Goal: Information Seeking & Learning: Learn about a topic

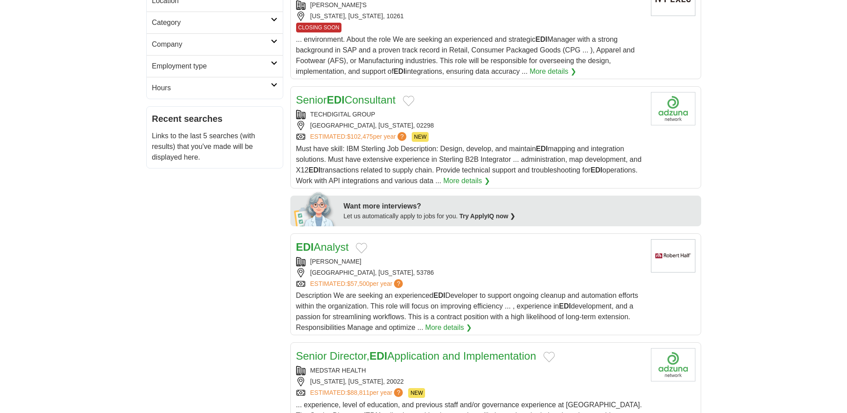
scroll to position [267, 0]
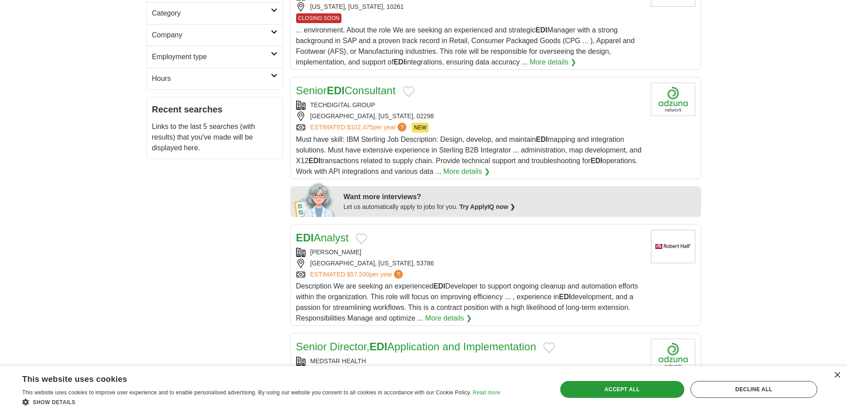
click at [452, 97] on div "Senior EDI Consultant" at bounding box center [470, 91] width 348 height 16
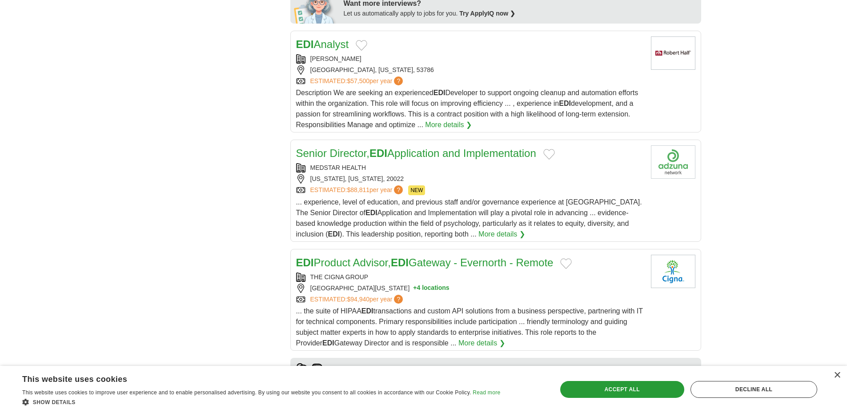
scroll to position [445, 0]
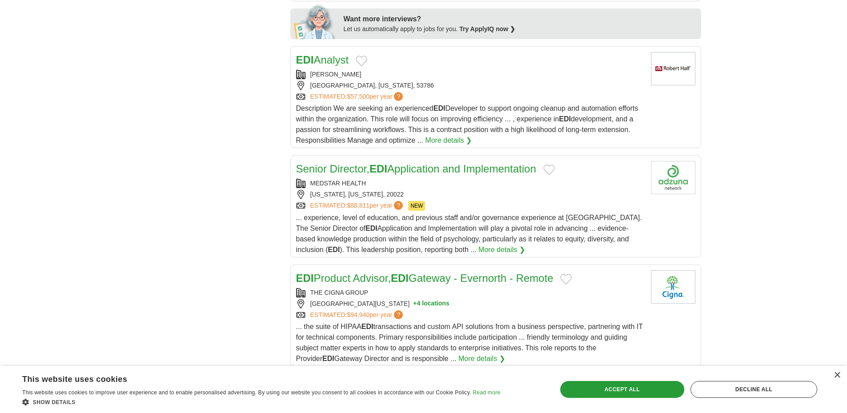
click at [414, 67] on div "EDI Analyst" at bounding box center [470, 60] width 348 height 16
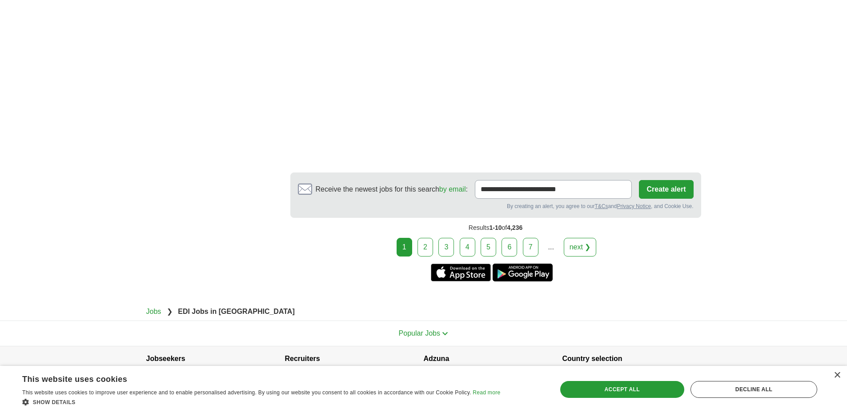
scroll to position [1601, 0]
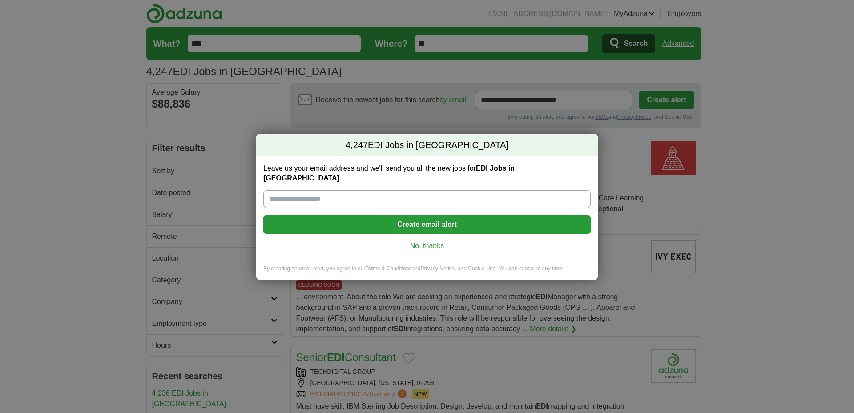
click at [434, 244] on link "No, thanks" at bounding box center [426, 246] width 313 height 10
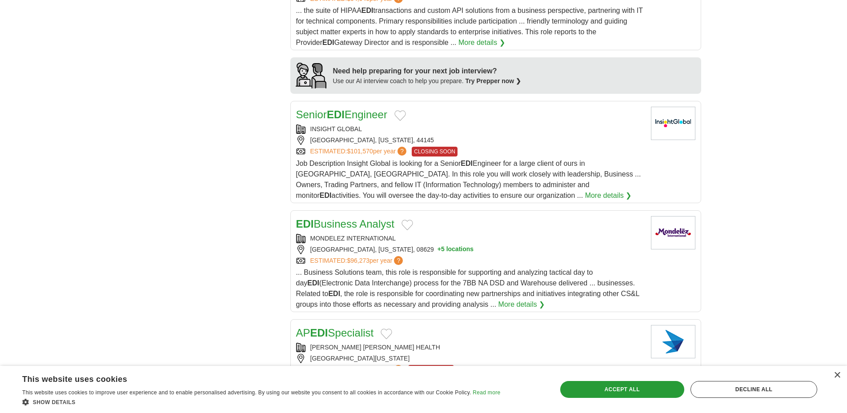
scroll to position [756, 0]
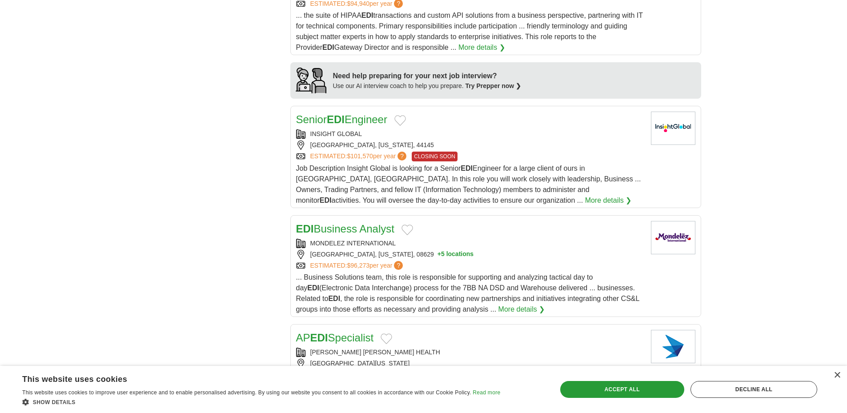
click at [467, 140] on div "INSIGHT GLOBAL WESTLAKE, OHIO, 44145 ESTIMATED: $101,570 per year ? CLOSING SOON" at bounding box center [470, 145] width 348 height 32
